Goal: Transaction & Acquisition: Obtain resource

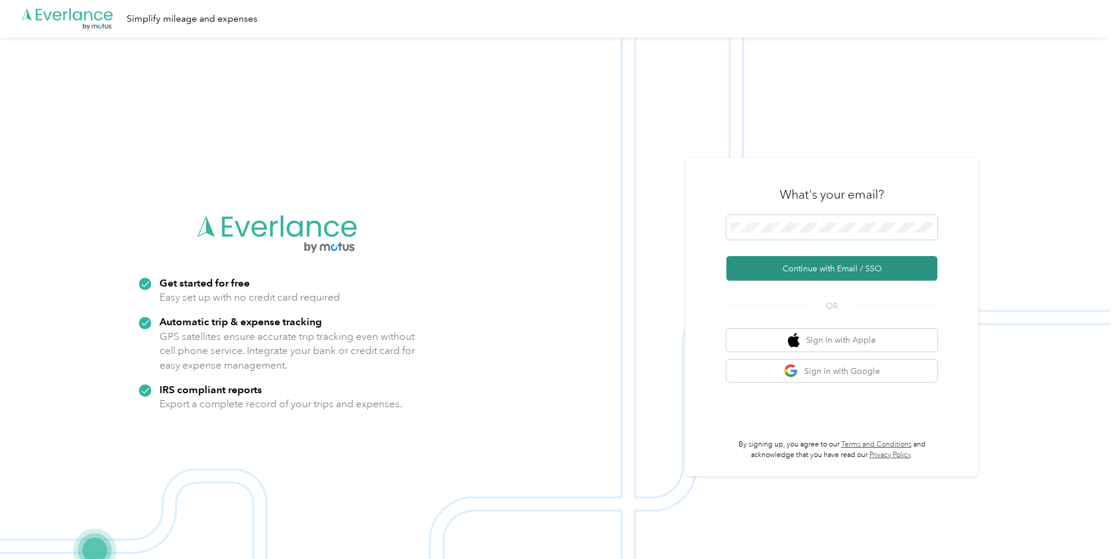
click at [828, 265] on button "Continue with Email / SSO" at bounding box center [831, 268] width 211 height 25
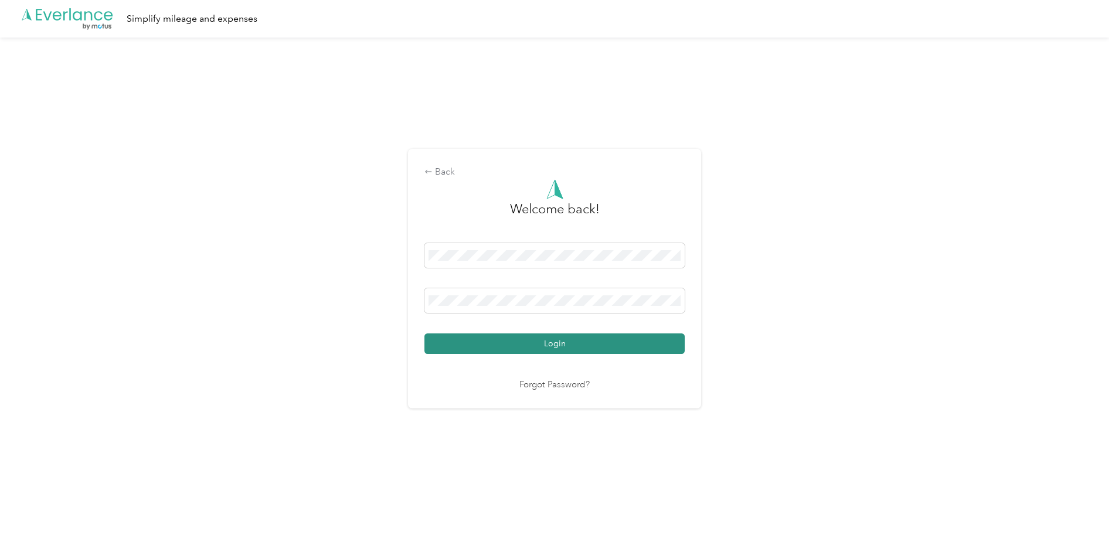
click at [561, 345] on button "Login" at bounding box center [554, 343] width 260 height 21
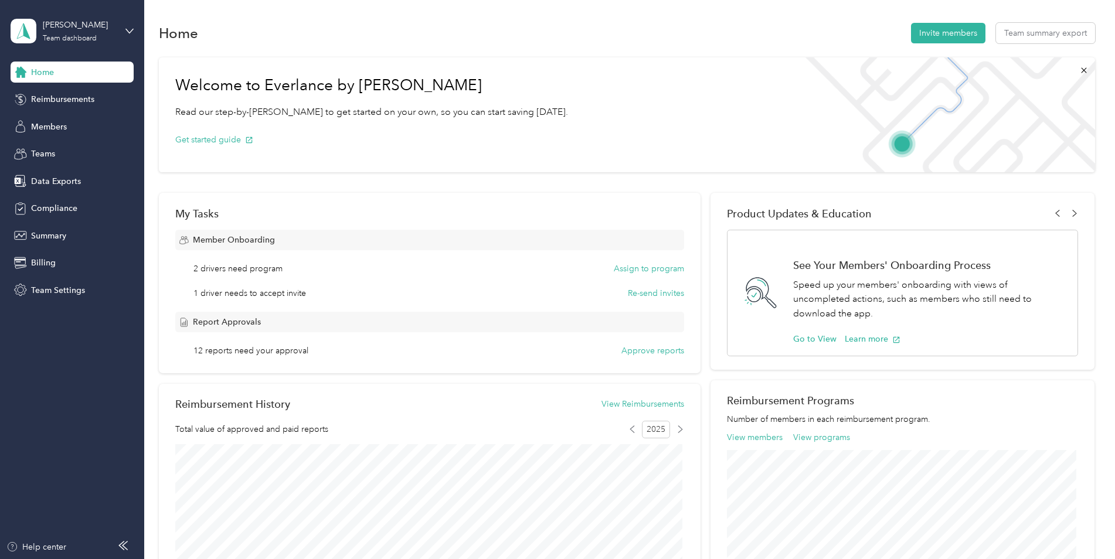
scroll to position [59, 0]
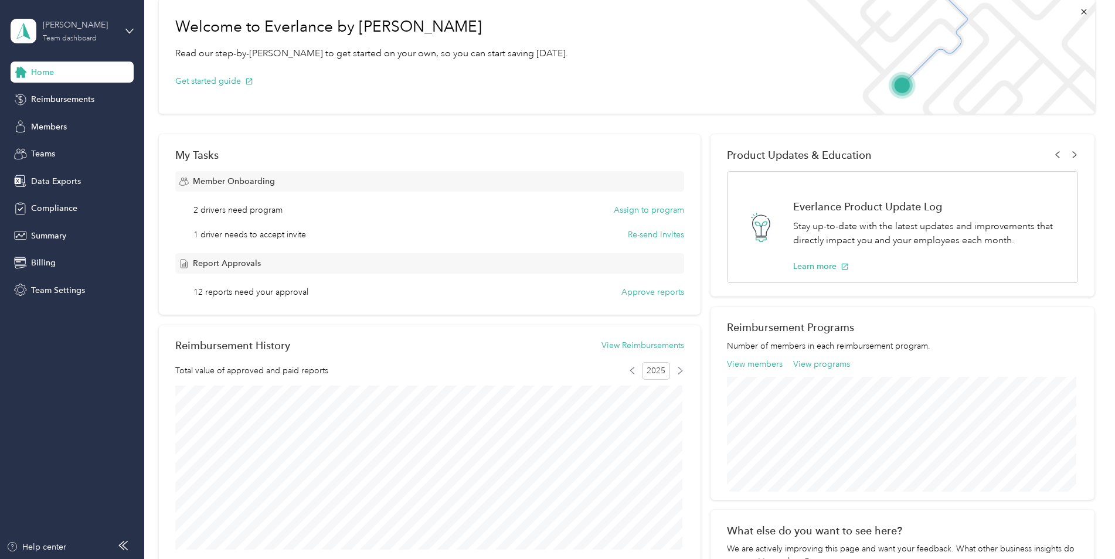
click at [62, 38] on div "Team dashboard" at bounding box center [70, 38] width 54 height 7
click at [56, 96] on div "Team dashboard" at bounding box center [53, 96] width 64 height 12
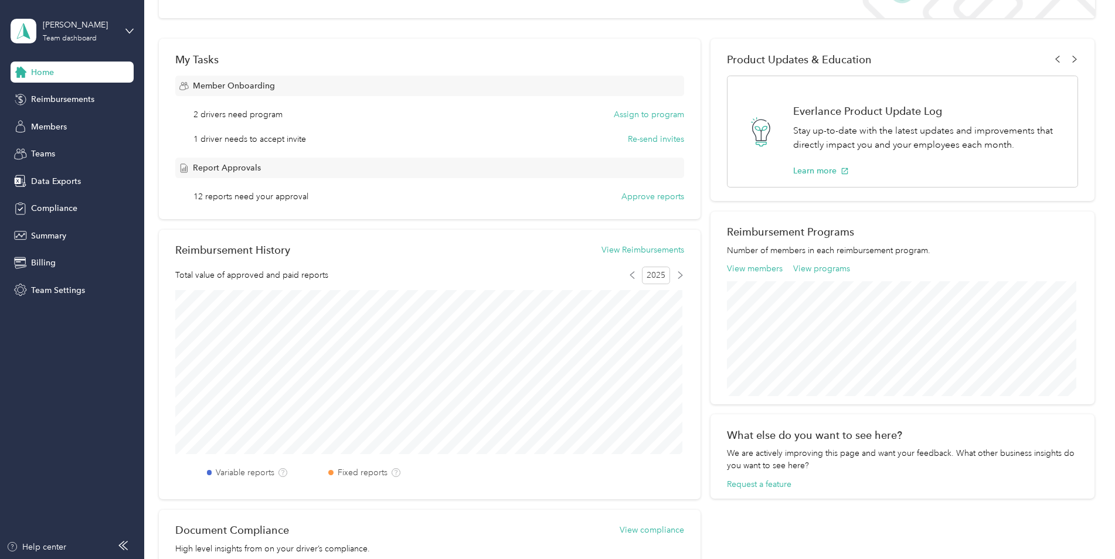
scroll to position [0, 0]
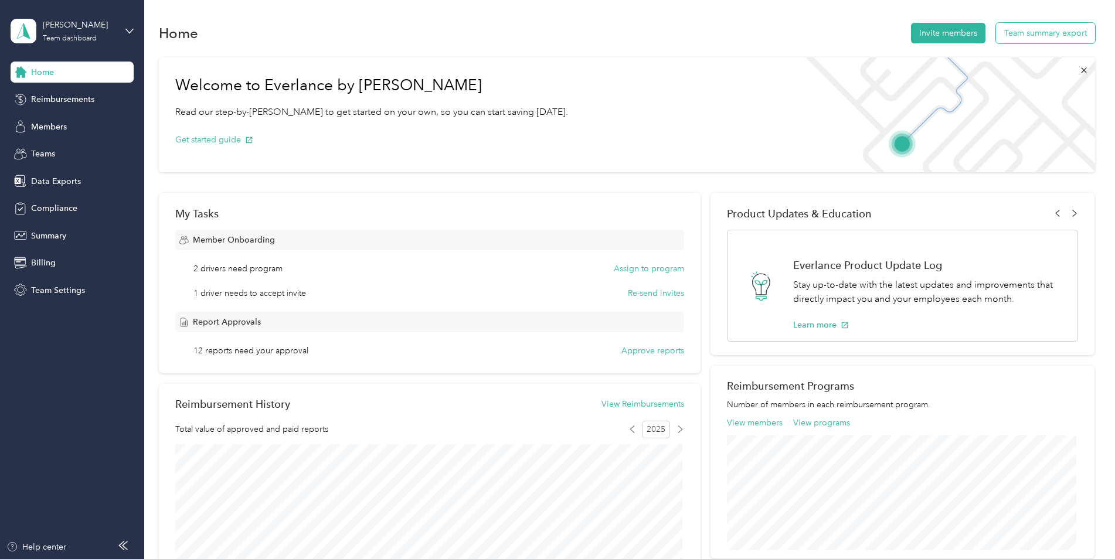
click at [1033, 35] on button "Team summary export" at bounding box center [1045, 33] width 99 height 21
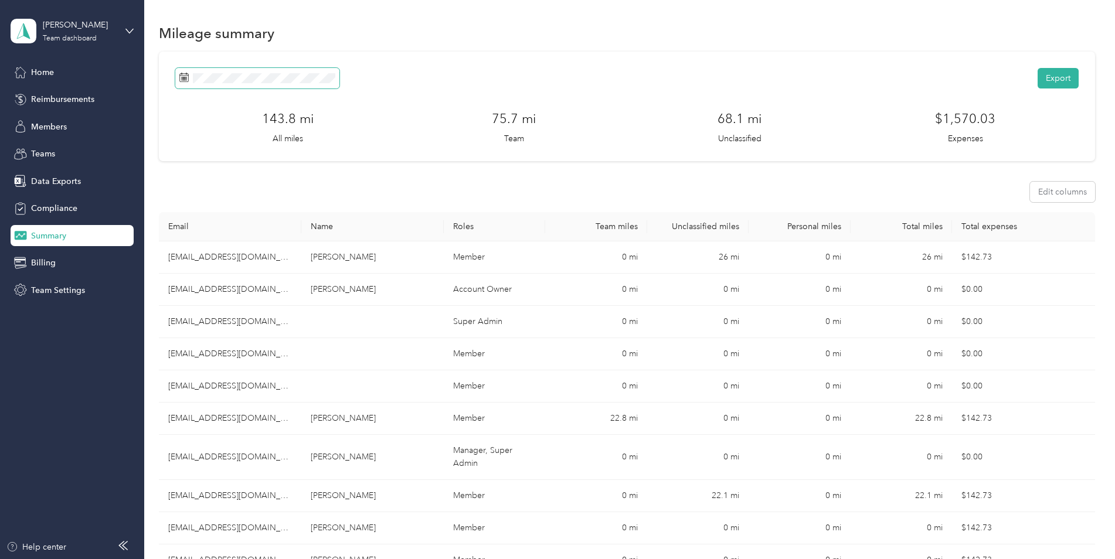
click at [184, 77] on icon at bounding box center [183, 77] width 9 height 9
click at [183, 77] on rect at bounding box center [183, 77] width 1 height 1
click at [192, 148] on icon at bounding box center [196, 145] width 12 height 12
click at [190, 224] on div "14" at bounding box center [190, 223] width 15 height 15
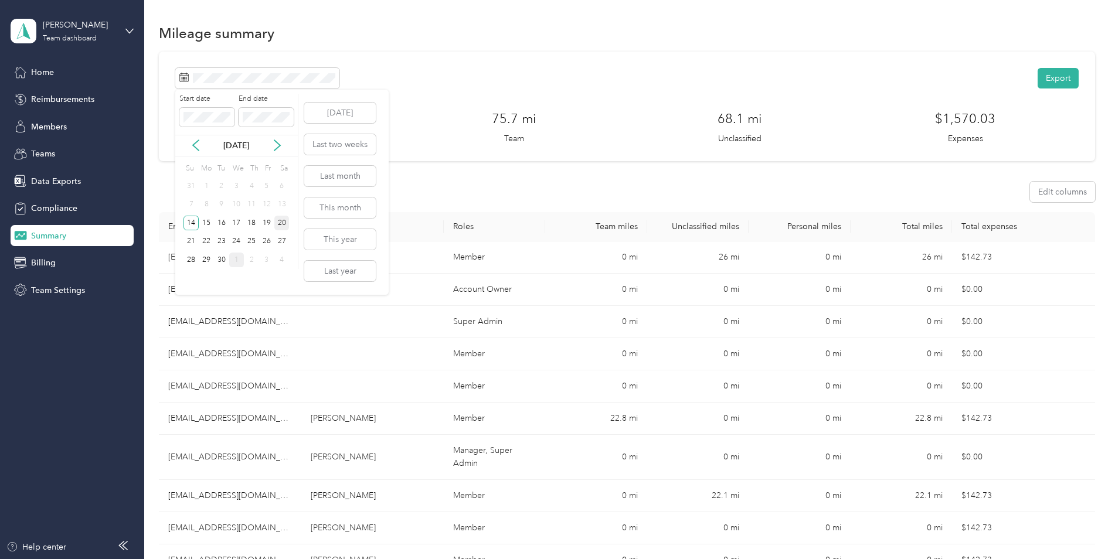
click at [281, 220] on div "20" at bounding box center [281, 223] width 15 height 15
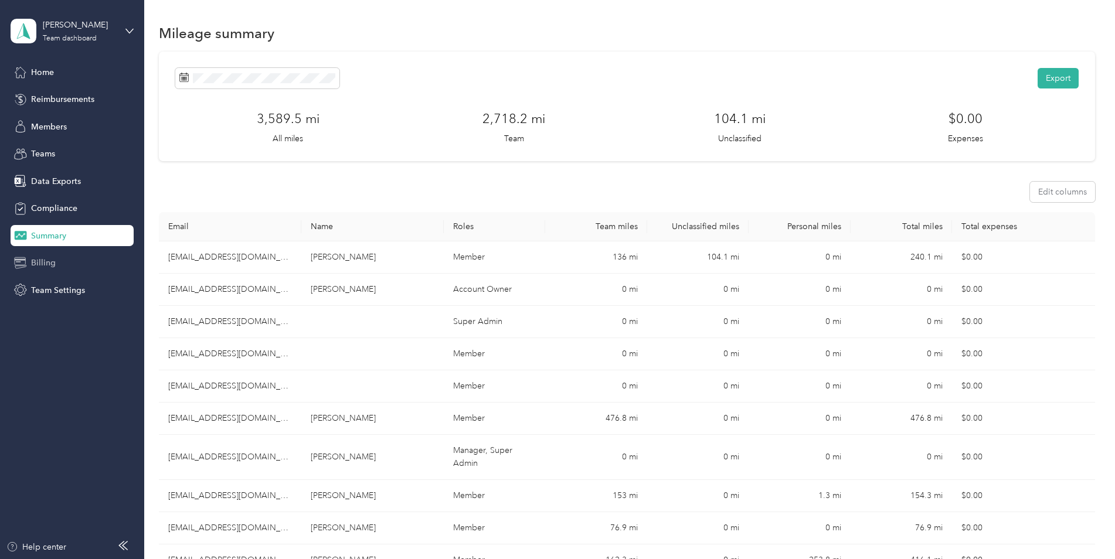
click at [42, 263] on span "Billing" at bounding box center [43, 263] width 25 height 12
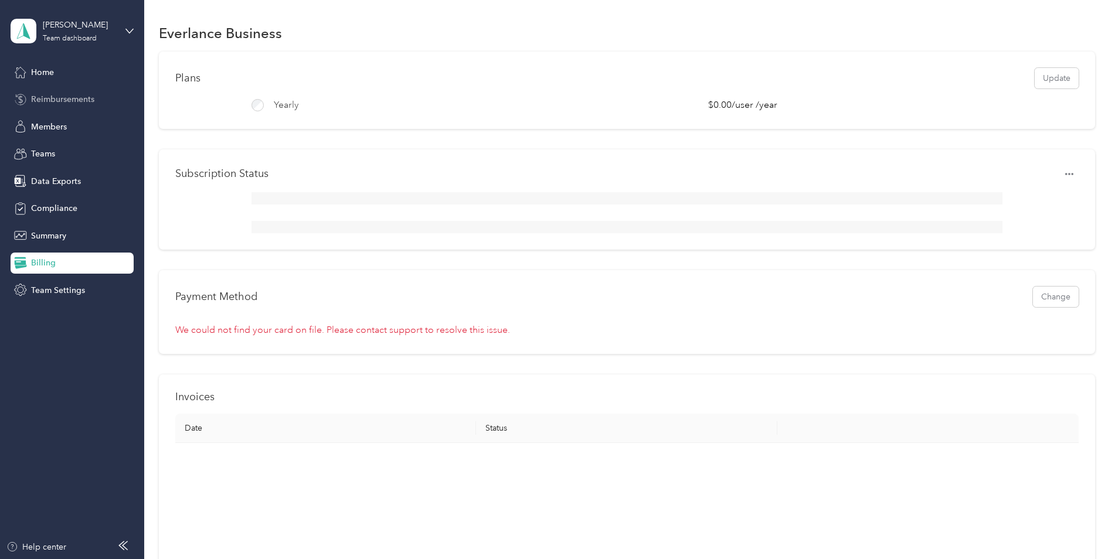
click at [47, 101] on span "Reimbursements" at bounding box center [62, 99] width 63 height 12
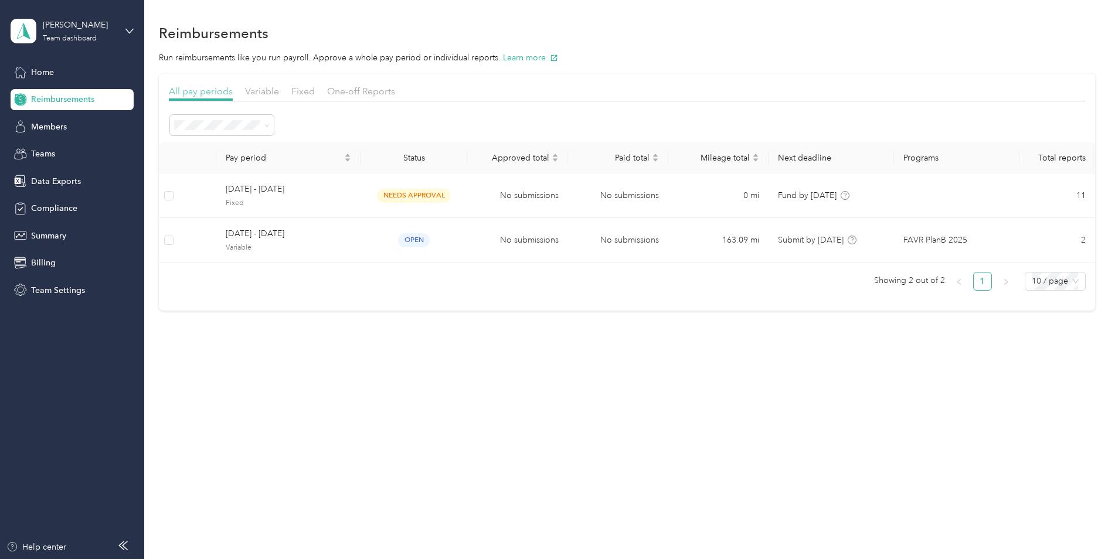
click at [215, 90] on span "All pay periods" at bounding box center [201, 91] width 64 height 11
click at [268, 125] on icon at bounding box center [266, 125] width 5 height 5
click at [203, 148] on div "All periods" at bounding box center [221, 141] width 87 height 12
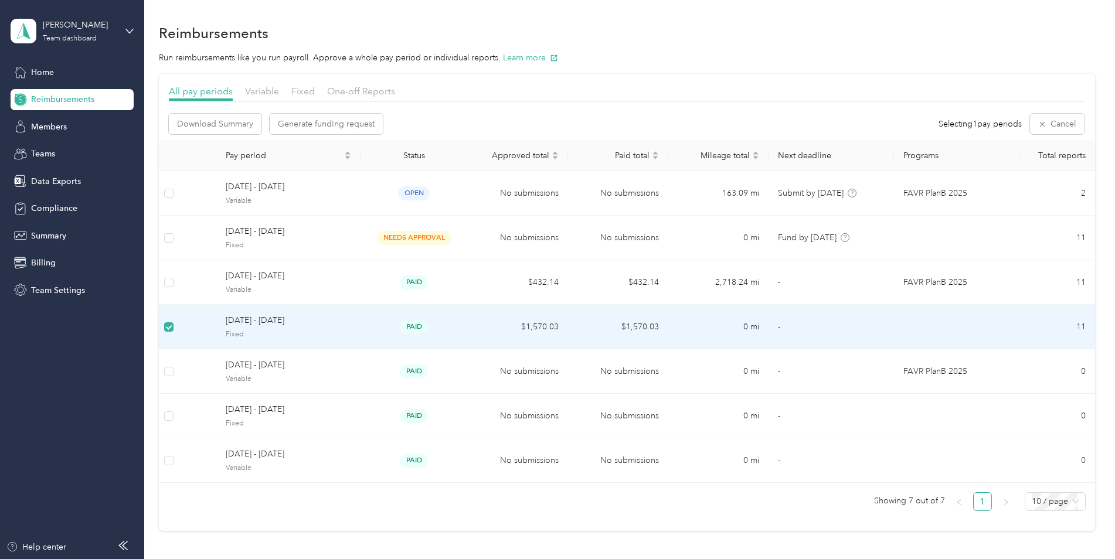
click at [417, 325] on span "paid" at bounding box center [414, 326] width 28 height 13
click at [265, 319] on span "[DATE] - [DATE]" at bounding box center [288, 320] width 125 height 13
click at [417, 326] on span "paid" at bounding box center [414, 326] width 28 height 13
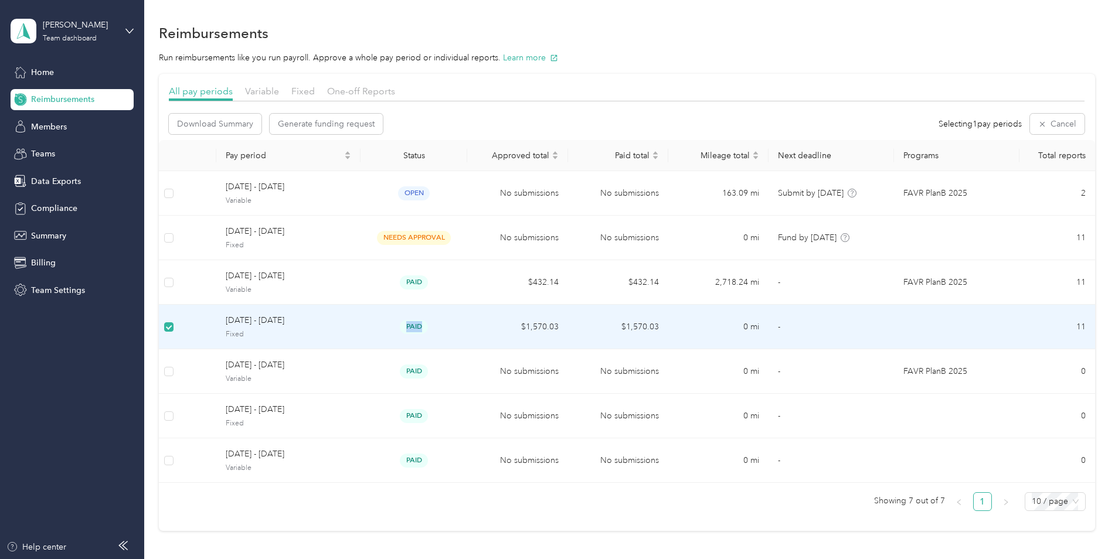
drag, startPoint x: 417, startPoint y: 326, endPoint x: 435, endPoint y: 335, distance: 21.0
click at [435, 335] on td "paid" at bounding box center [413, 327] width 107 height 45
click at [213, 122] on span "Download Summary" at bounding box center [215, 124] width 76 height 12
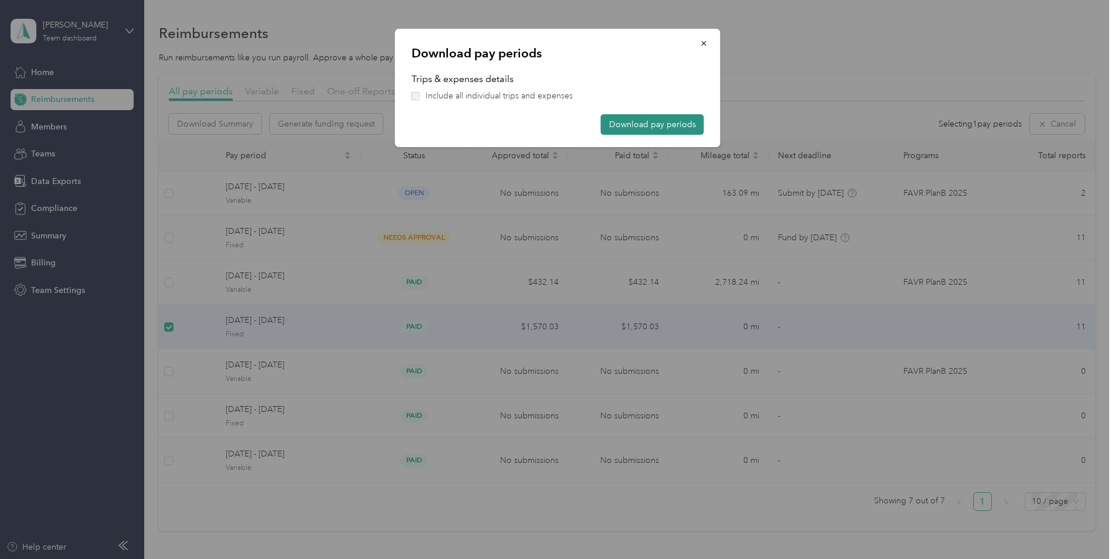
click at [634, 122] on button "Download pay periods" at bounding box center [652, 124] width 103 height 21
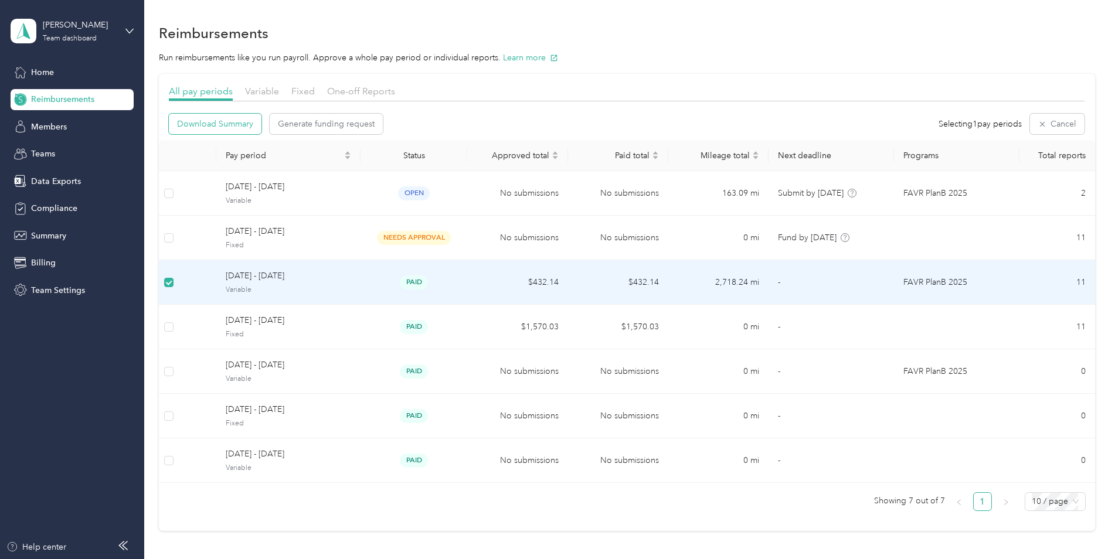
click at [212, 124] on span "Download Summary" at bounding box center [215, 124] width 76 height 12
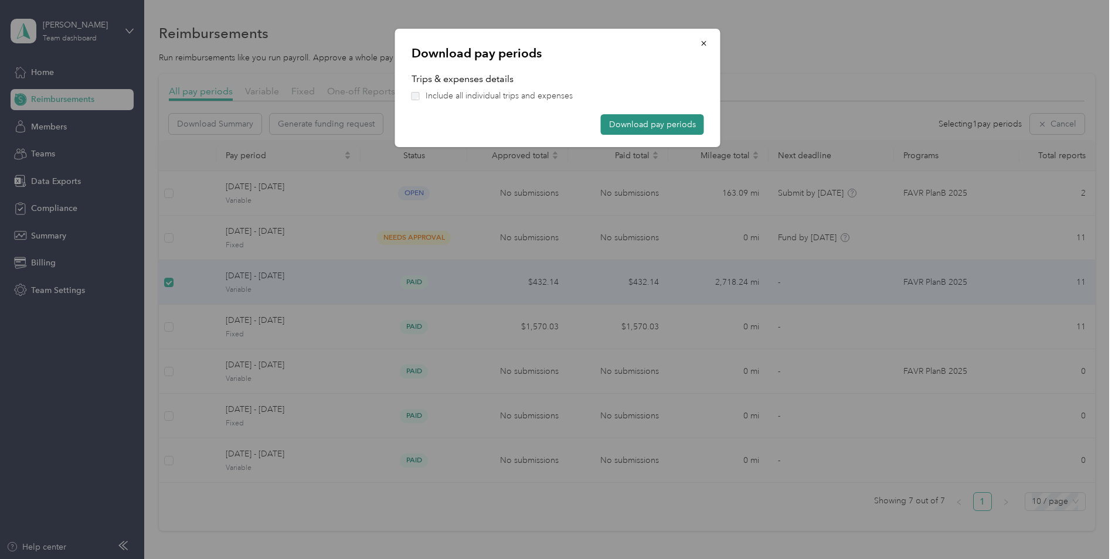
click at [644, 123] on button "Download pay periods" at bounding box center [652, 124] width 103 height 21
